Goal: Information Seeking & Learning: Learn about a topic

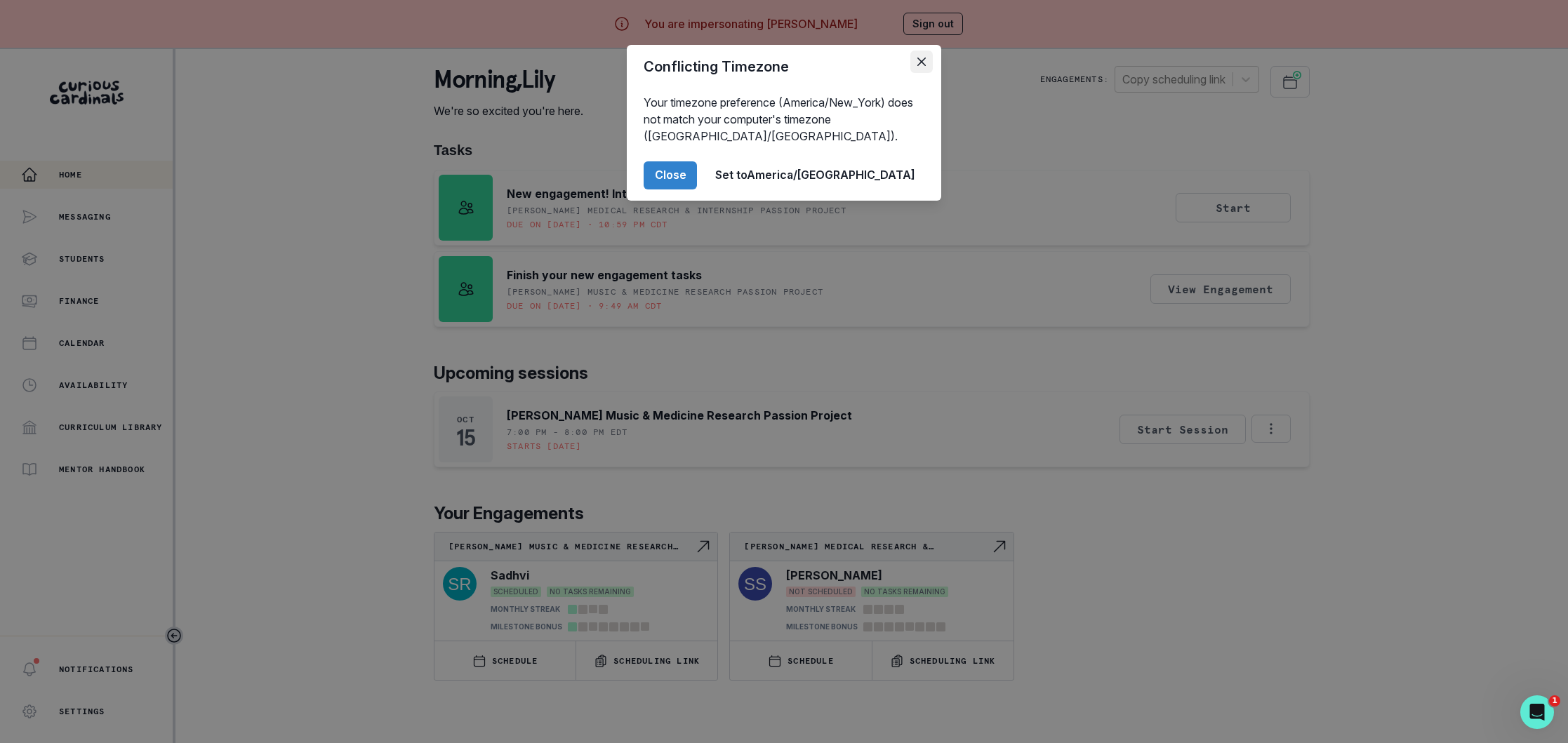
click at [927, 54] on button "Close" at bounding box center [921, 62] width 22 height 22
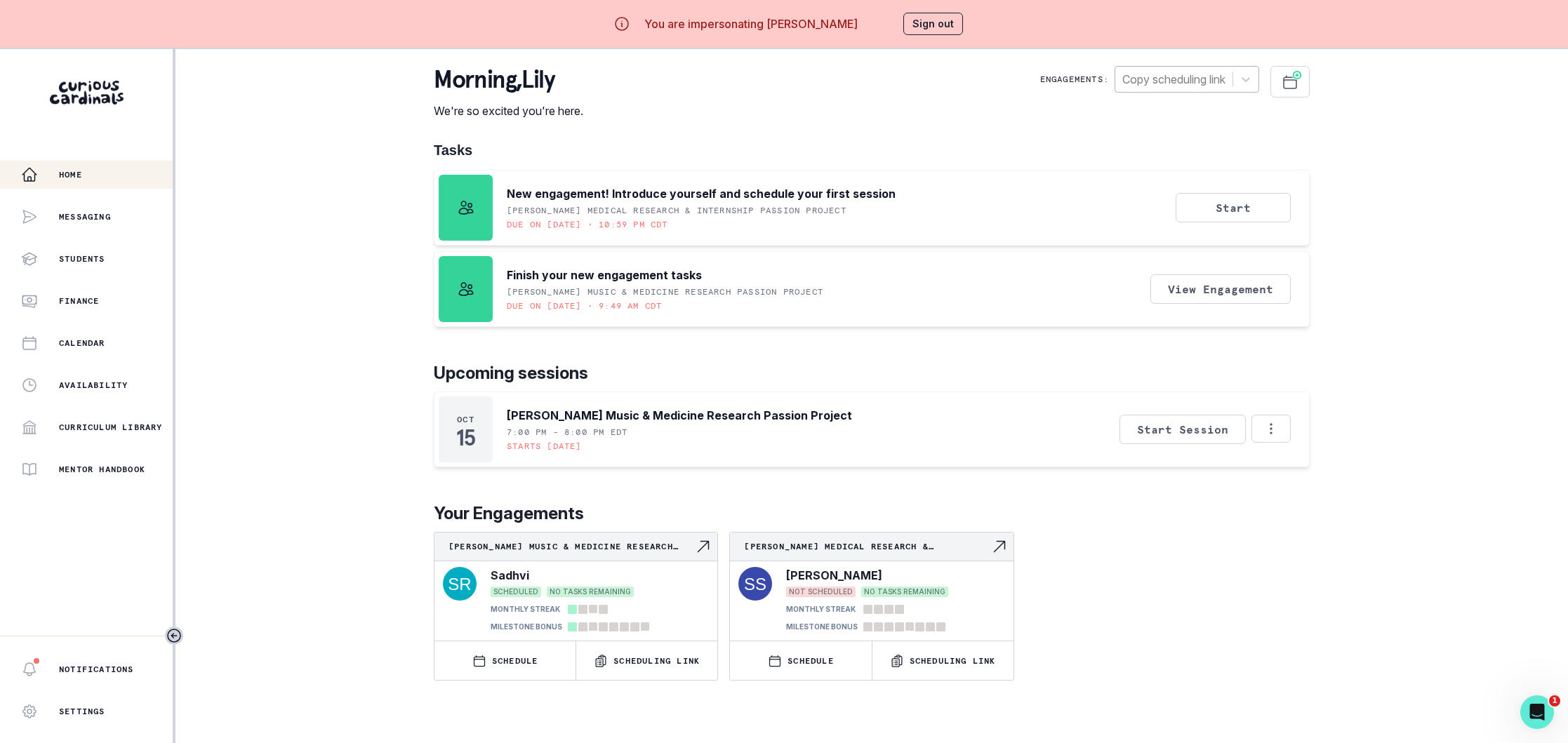
click at [1194, 80] on div at bounding box center [1173, 79] width 103 height 19
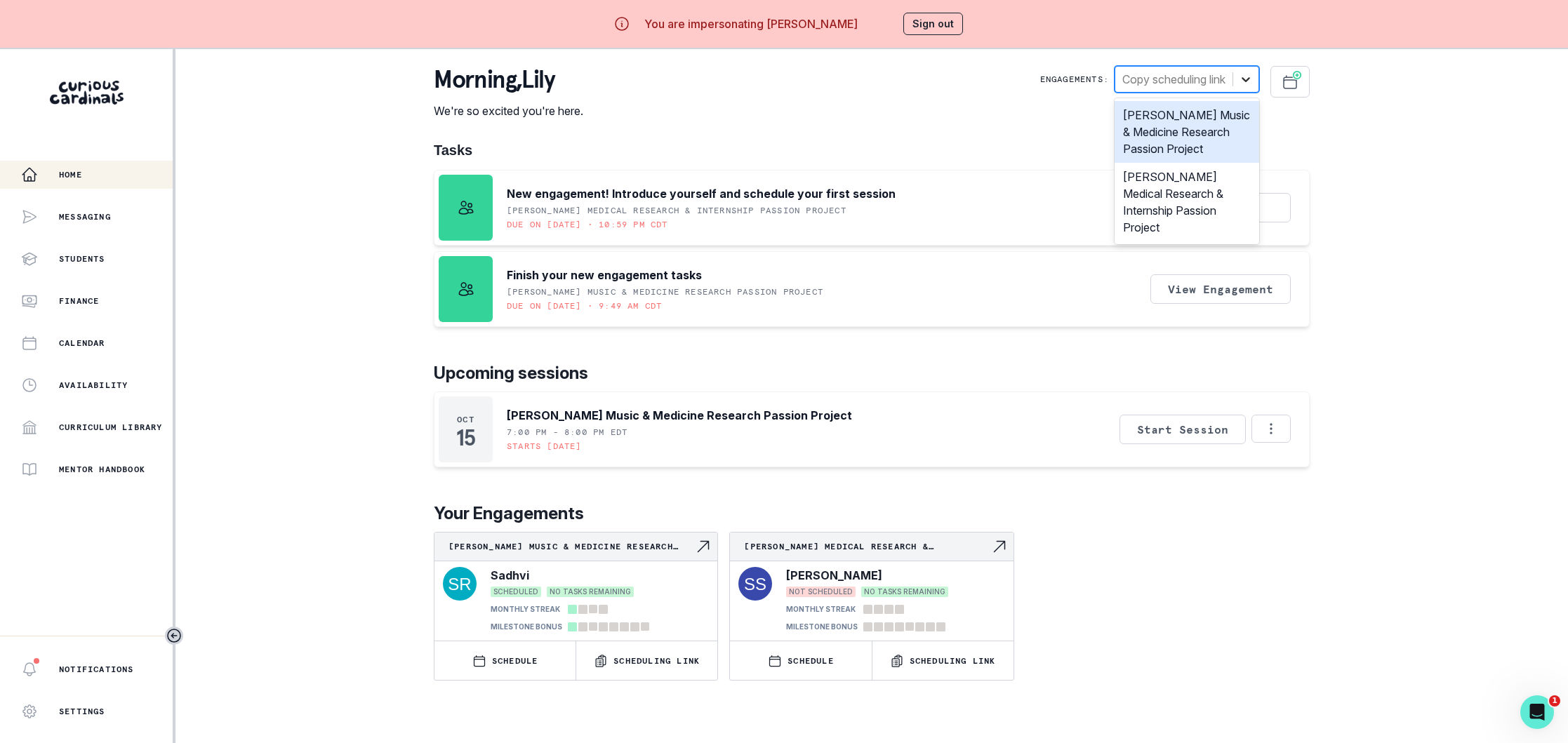
click at [1251, 77] on icon at bounding box center [1245, 79] width 14 height 14
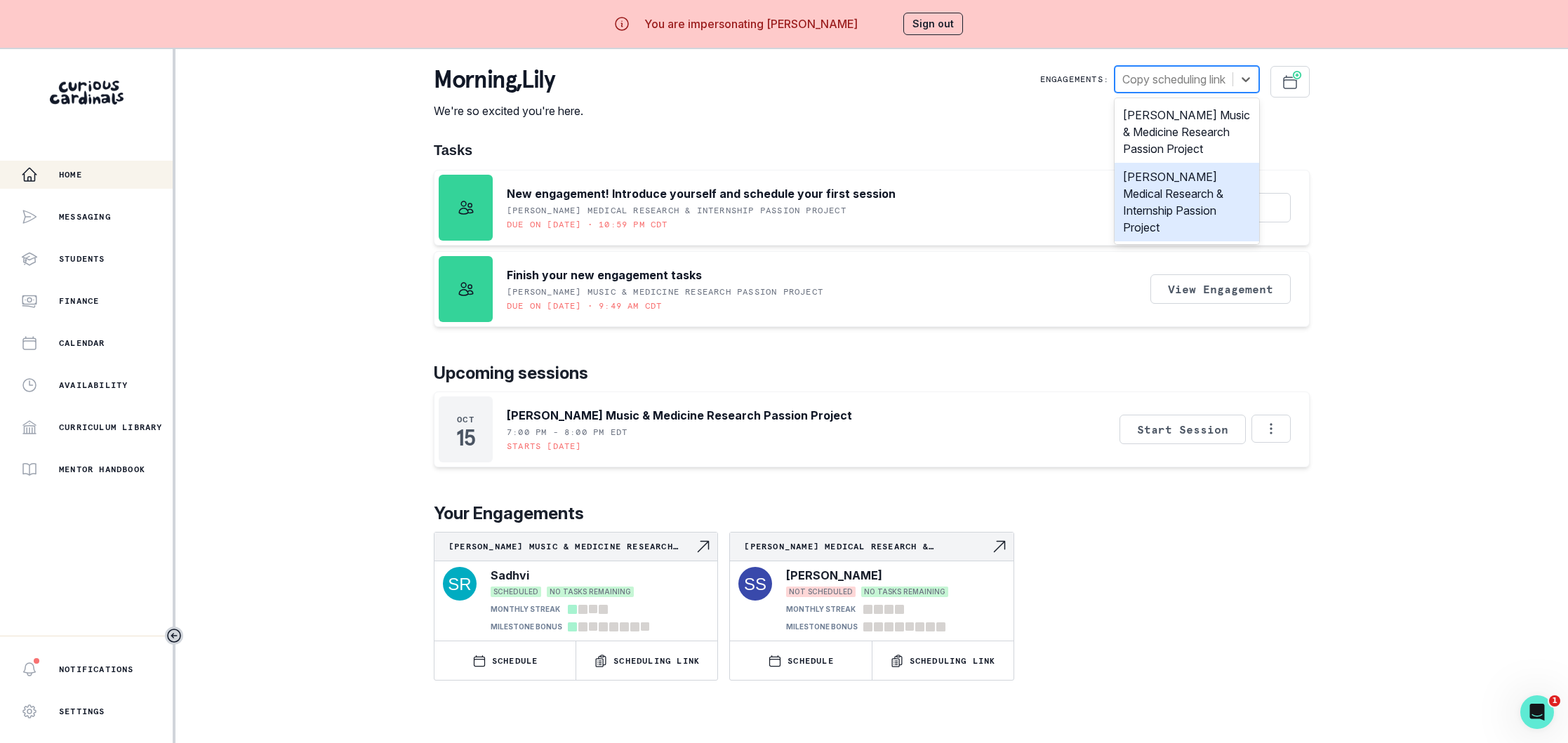
click at [1190, 194] on div "[PERSON_NAME] Medical Research & Internship Passion Project" at bounding box center [1187, 202] width 144 height 79
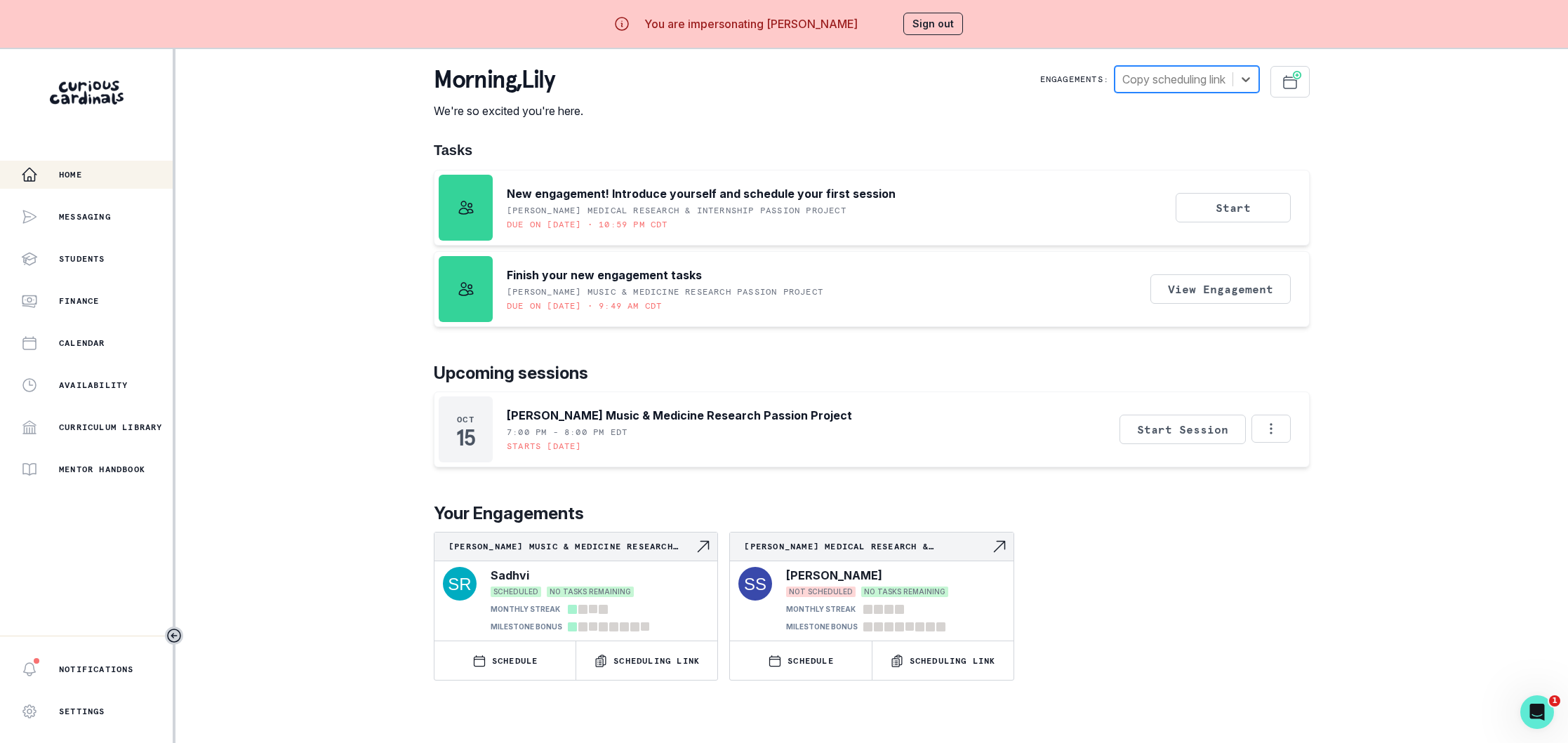
click at [929, 28] on button "Sign out" at bounding box center [933, 24] width 59 height 22
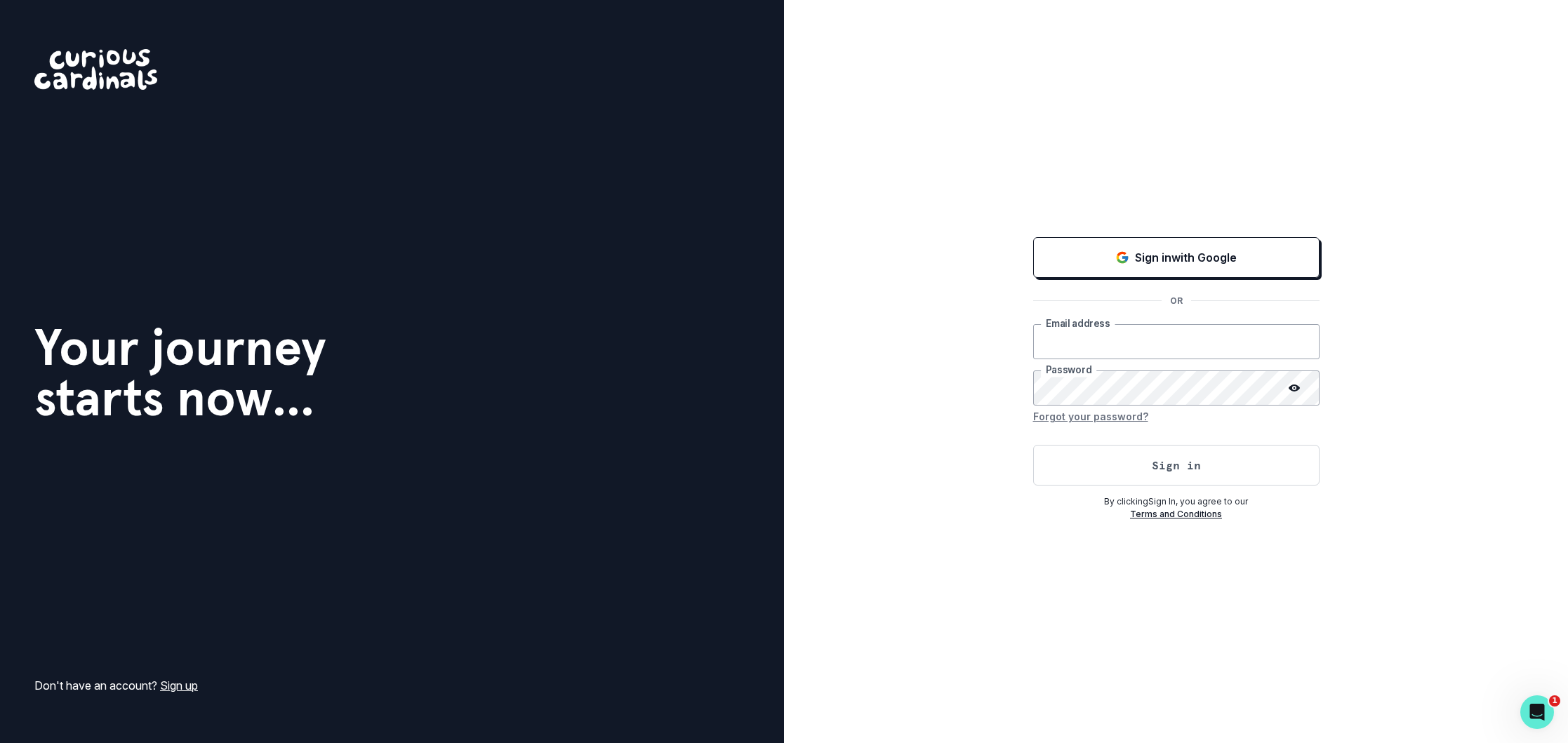
type input "[EMAIL_ADDRESS][DOMAIN_NAME]"
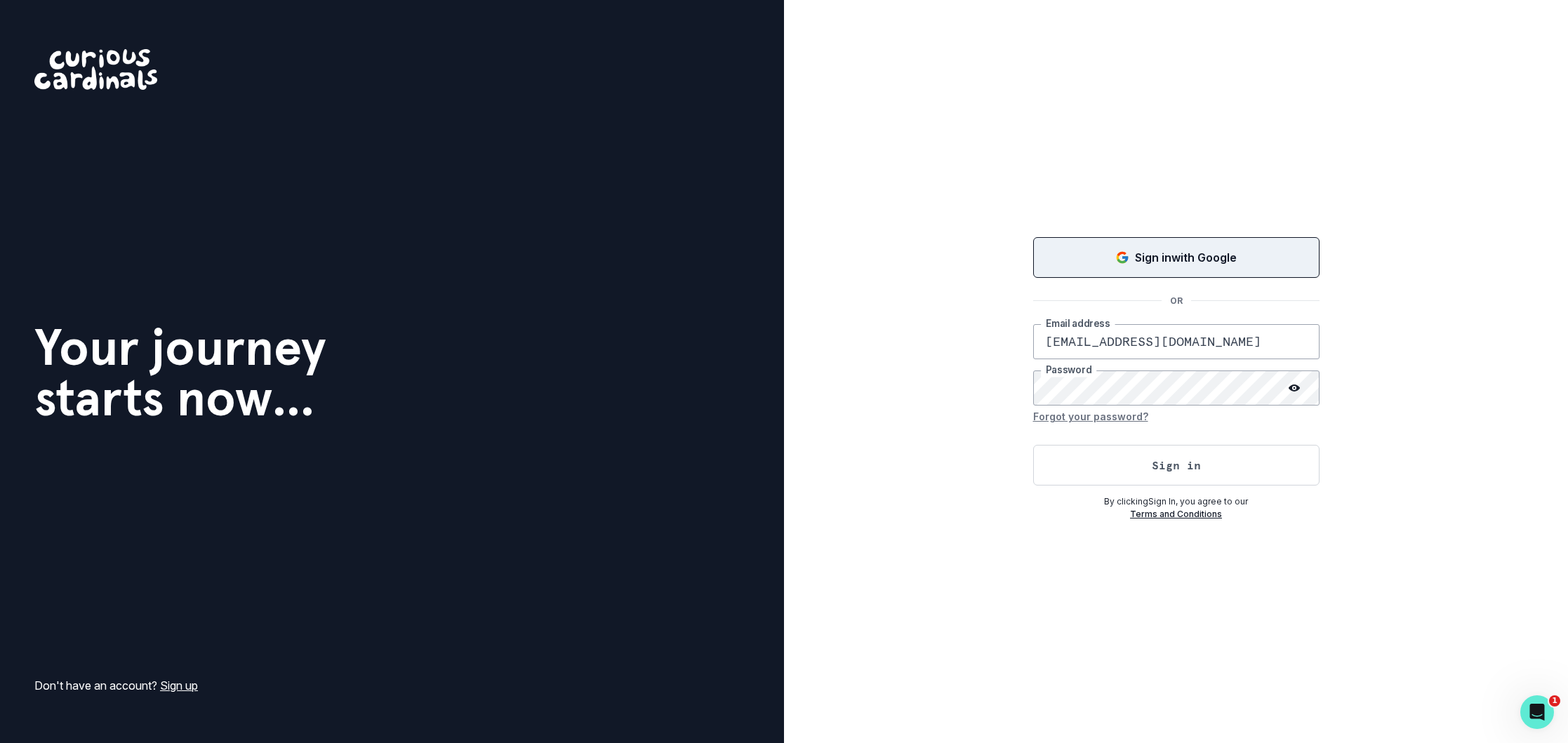
click at [1184, 254] on p "Sign in with Google" at bounding box center [1186, 257] width 102 height 17
